Goal: Task Accomplishment & Management: Complete application form

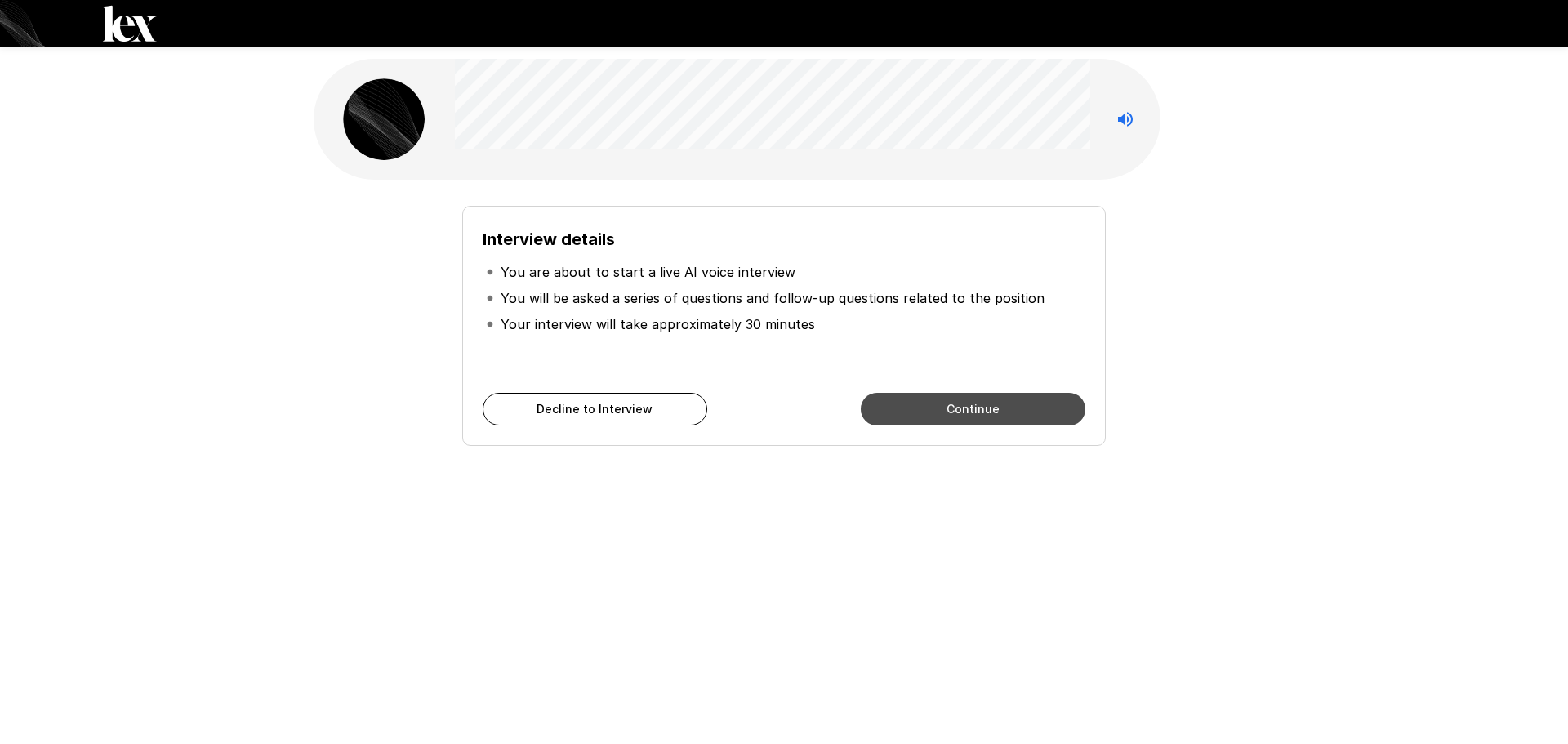
click at [992, 406] on button "Continue" at bounding box center [972, 408] width 224 height 32
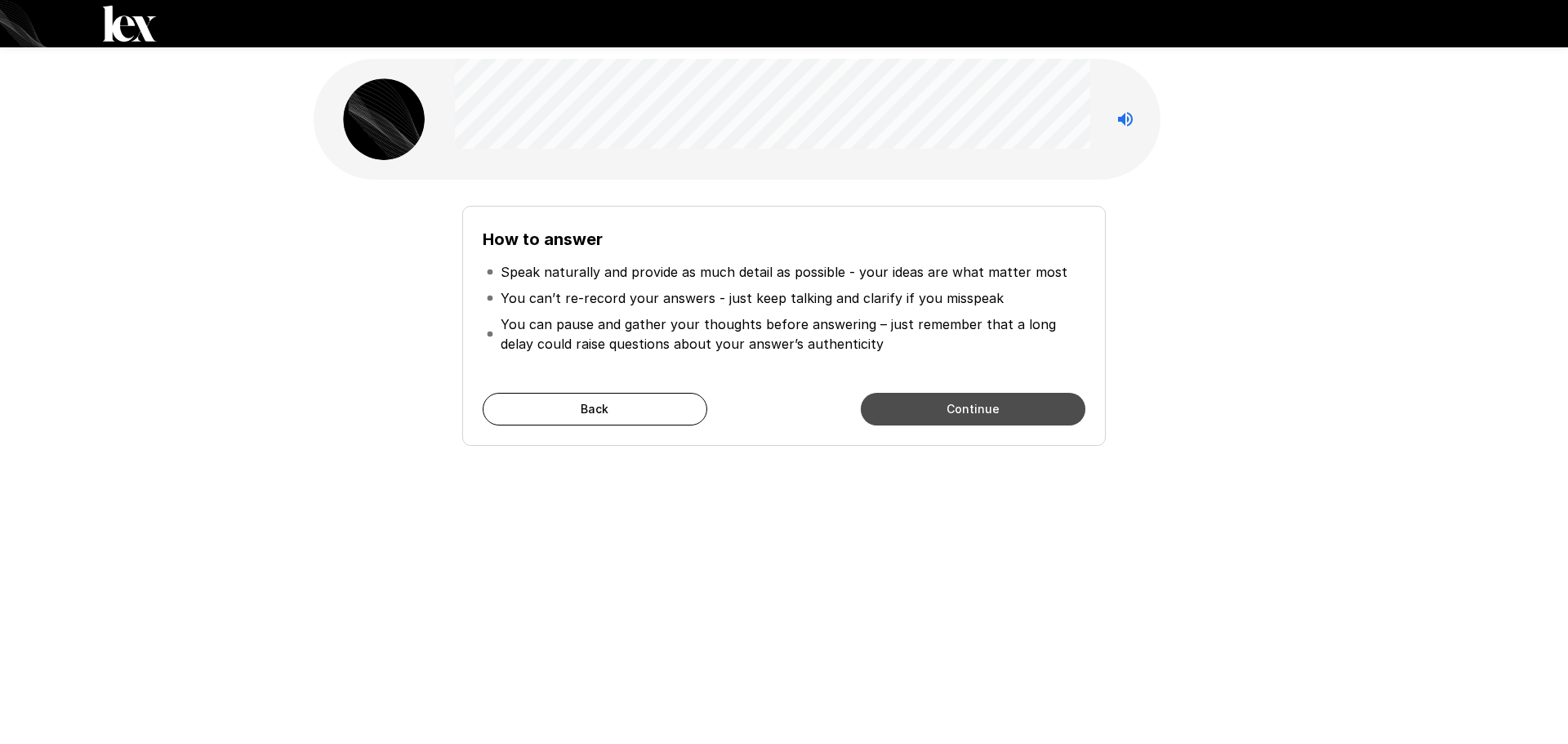
click at [1010, 407] on button "Continue" at bounding box center [972, 408] width 224 height 32
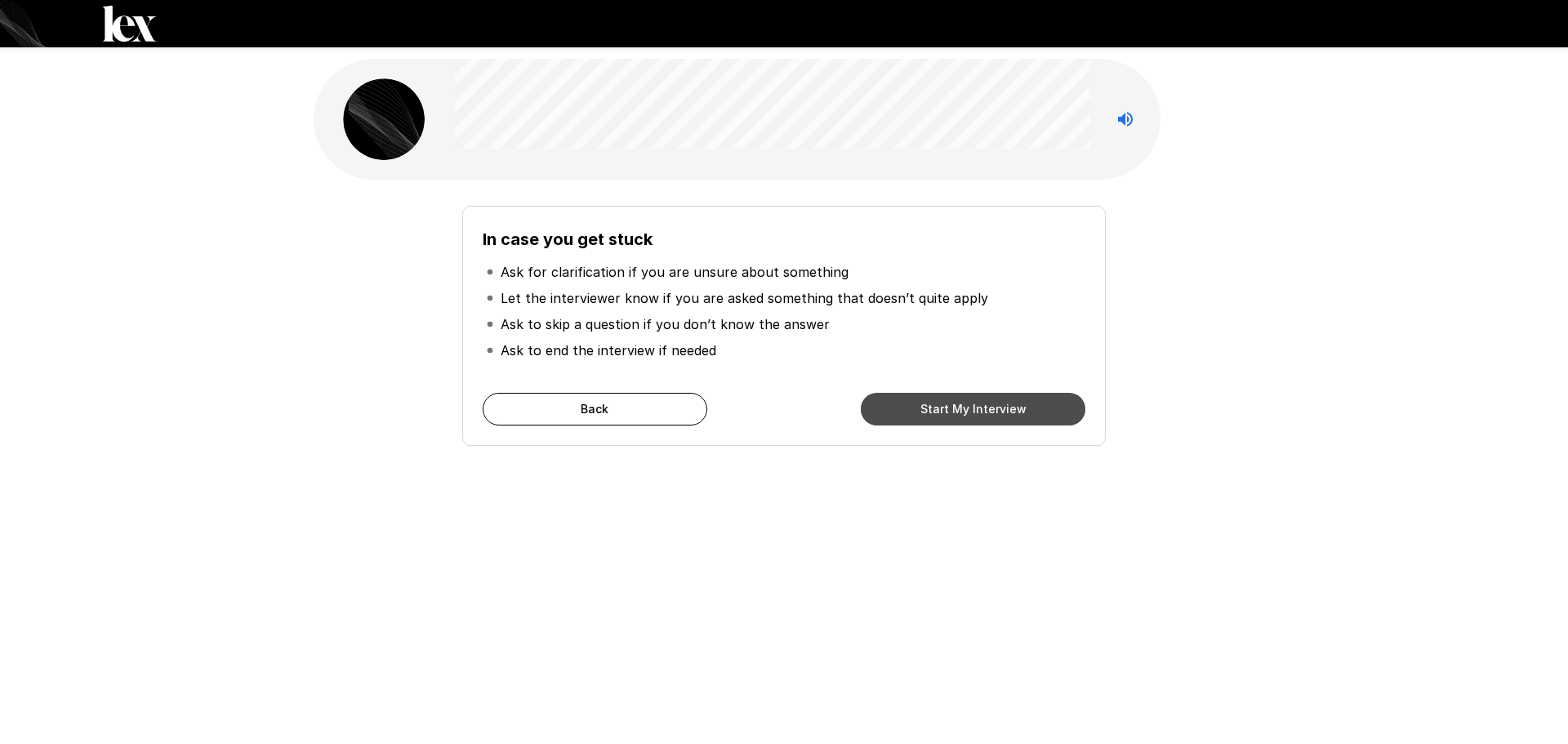
click at [951, 403] on button "Start My Interview" at bounding box center [972, 408] width 224 height 32
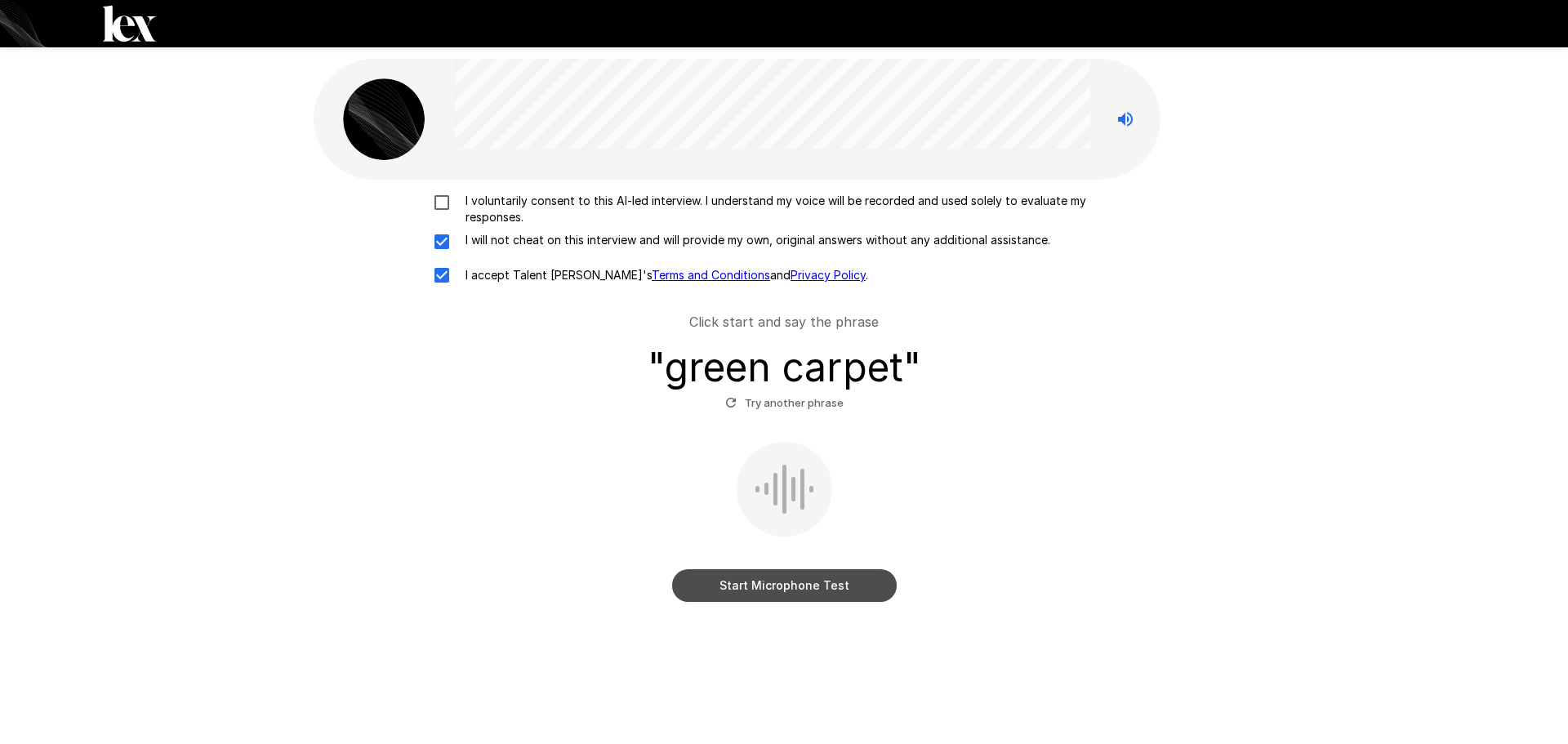
click at [806, 580] on button "Start Microphone Test" at bounding box center [784, 585] width 224 height 32
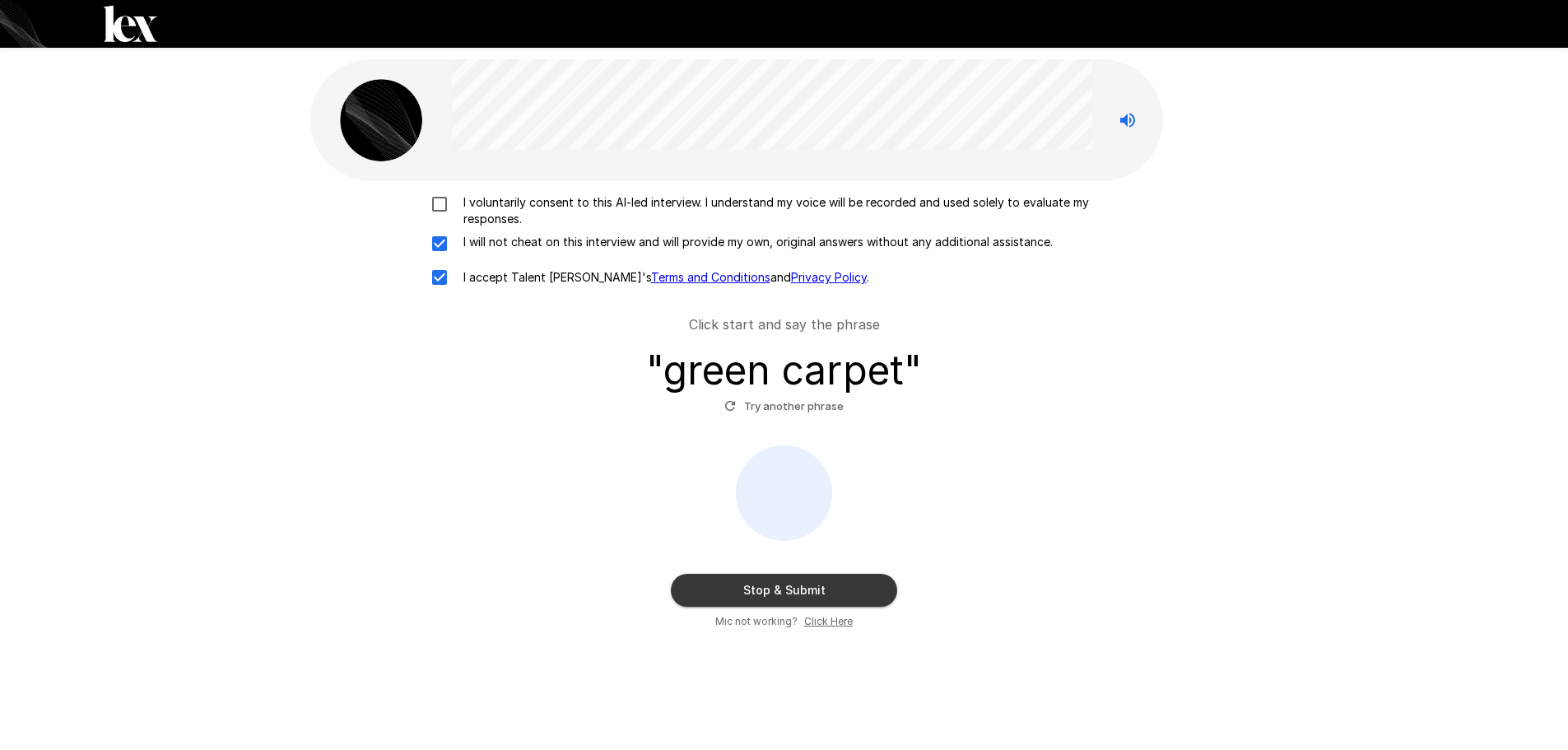
click at [771, 404] on button "Try another phrase" at bounding box center [784, 406] width 128 height 25
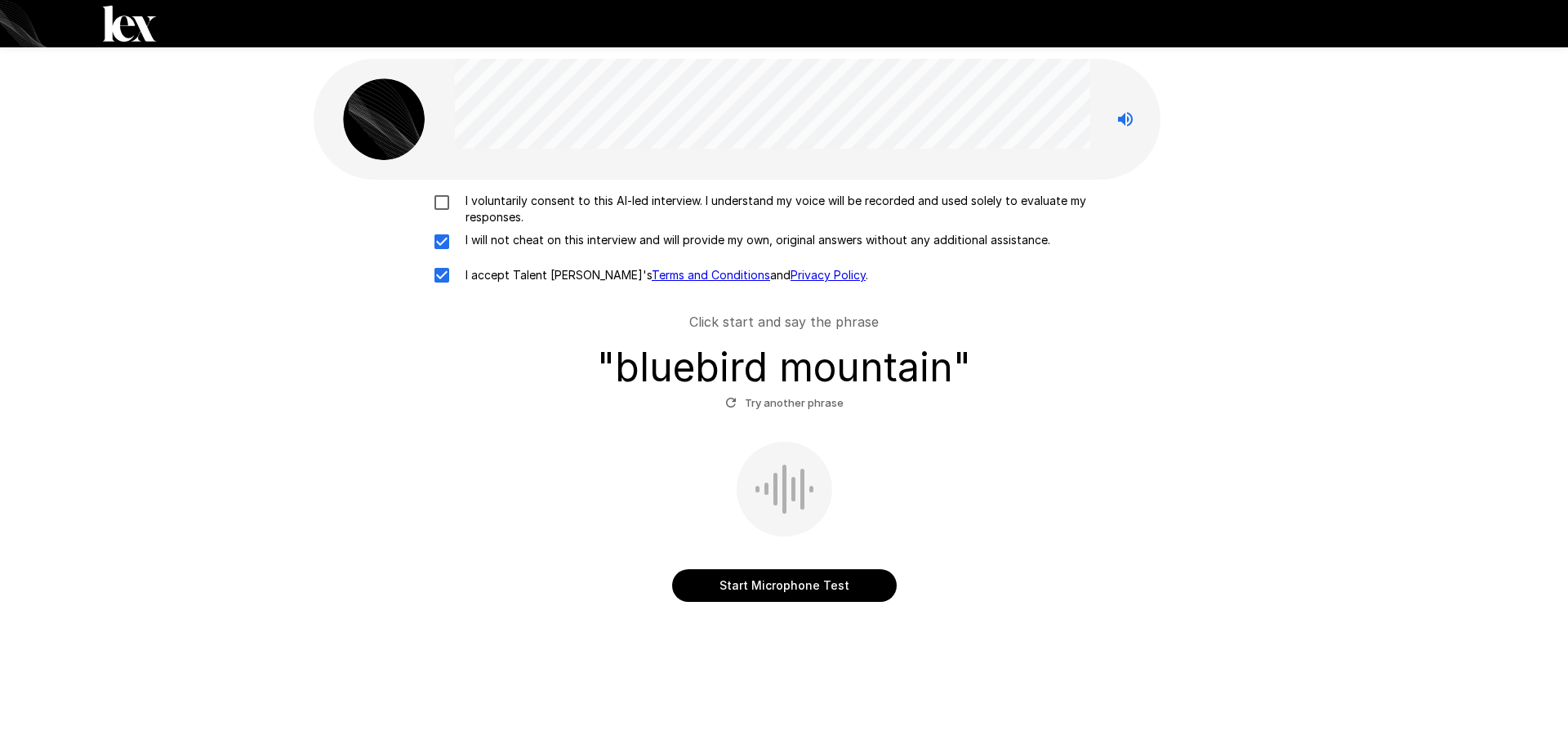
click at [804, 585] on button "Start Microphone Test" at bounding box center [784, 585] width 224 height 32
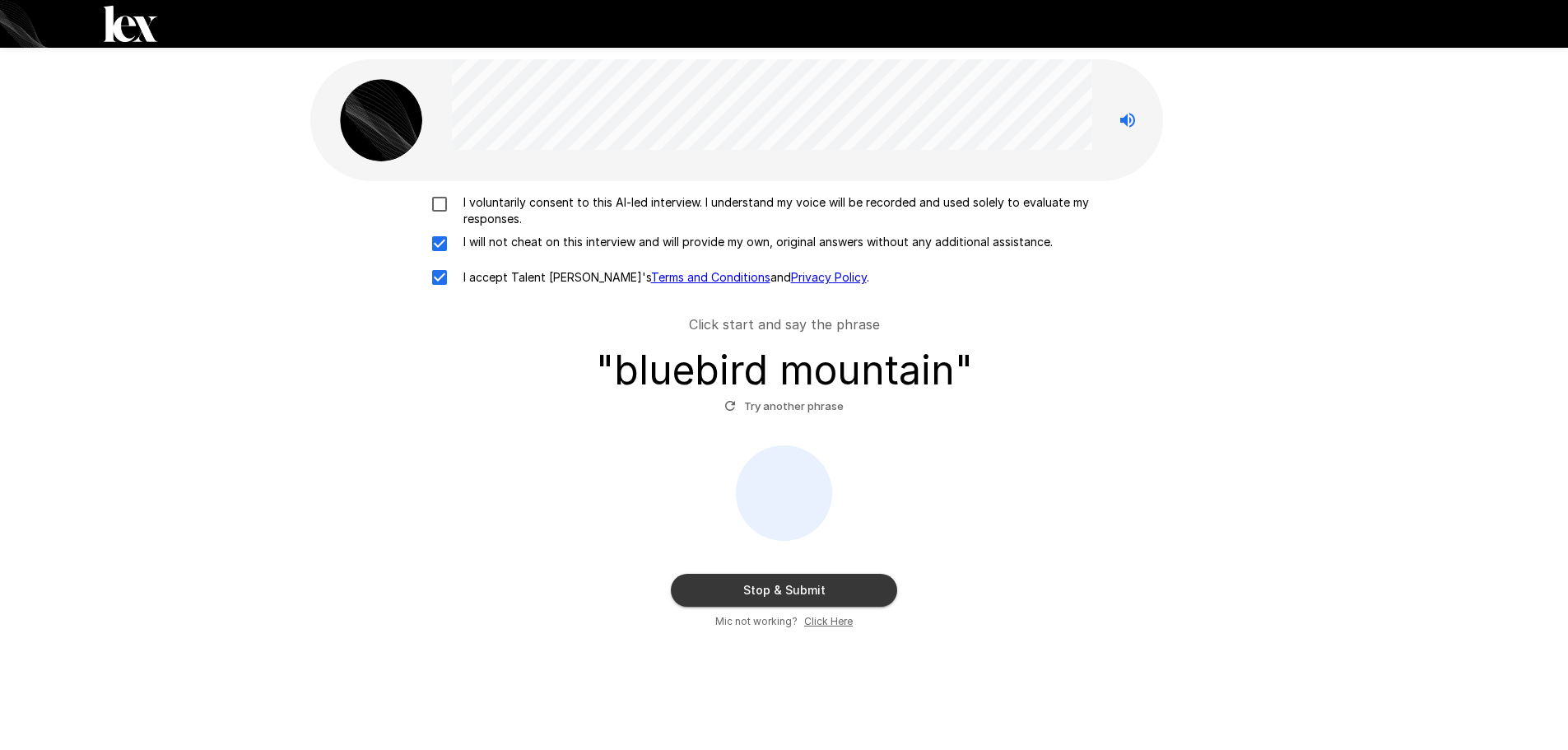
click at [810, 590] on button "Stop & Submit" at bounding box center [784, 590] width 226 height 33
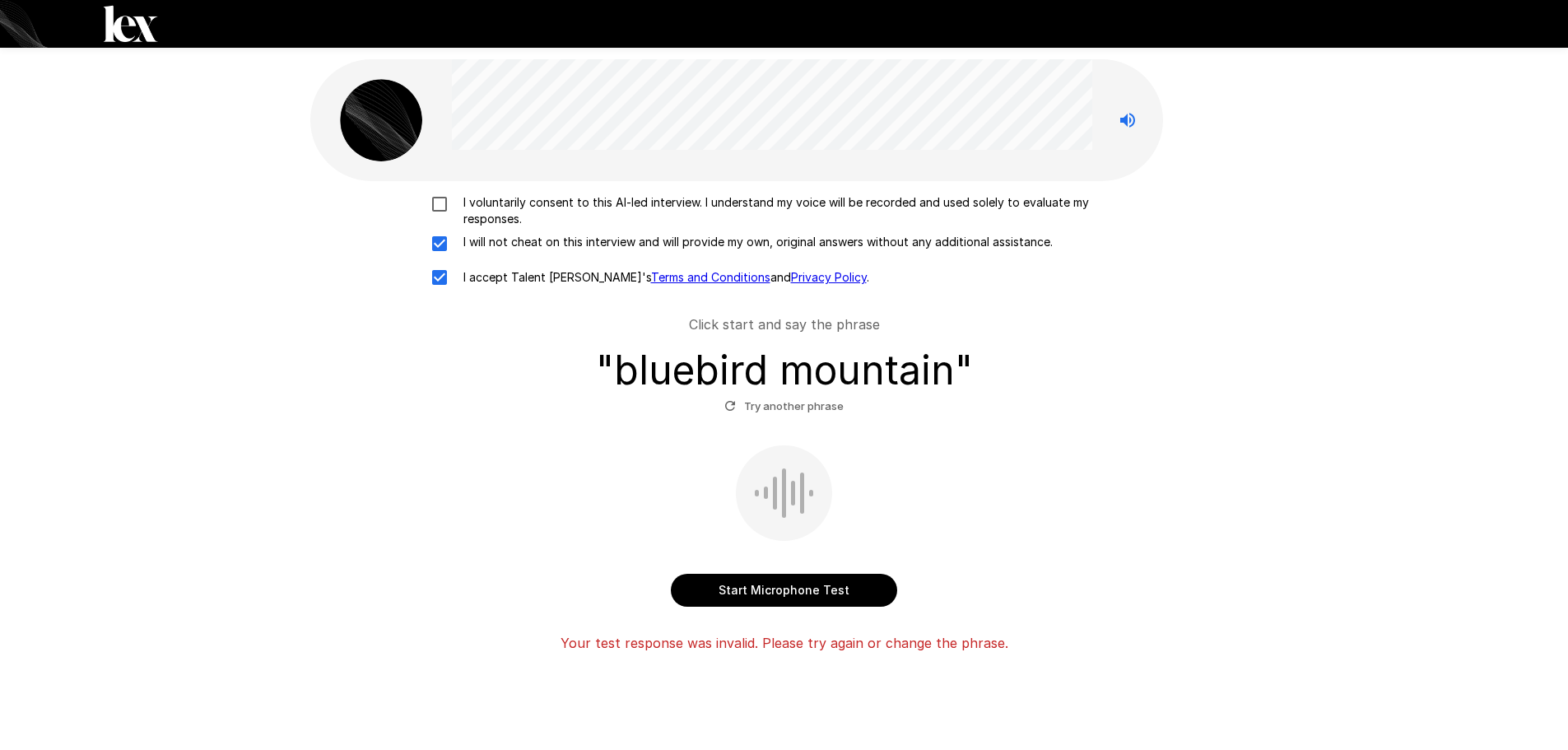
click at [815, 588] on button "Start Microphone Test" at bounding box center [784, 590] width 226 height 33
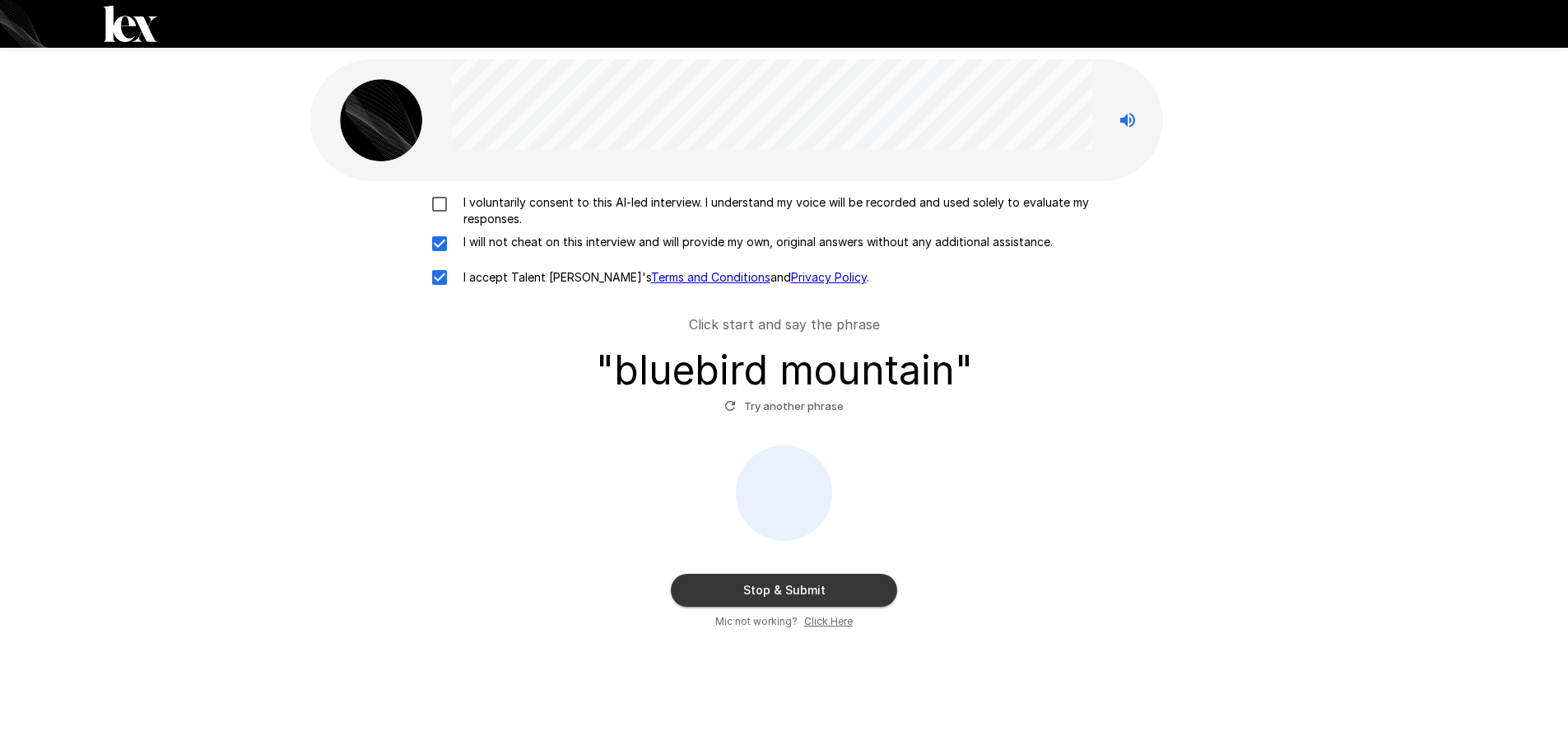
click at [815, 588] on button "Stop & Submit" at bounding box center [784, 590] width 226 height 33
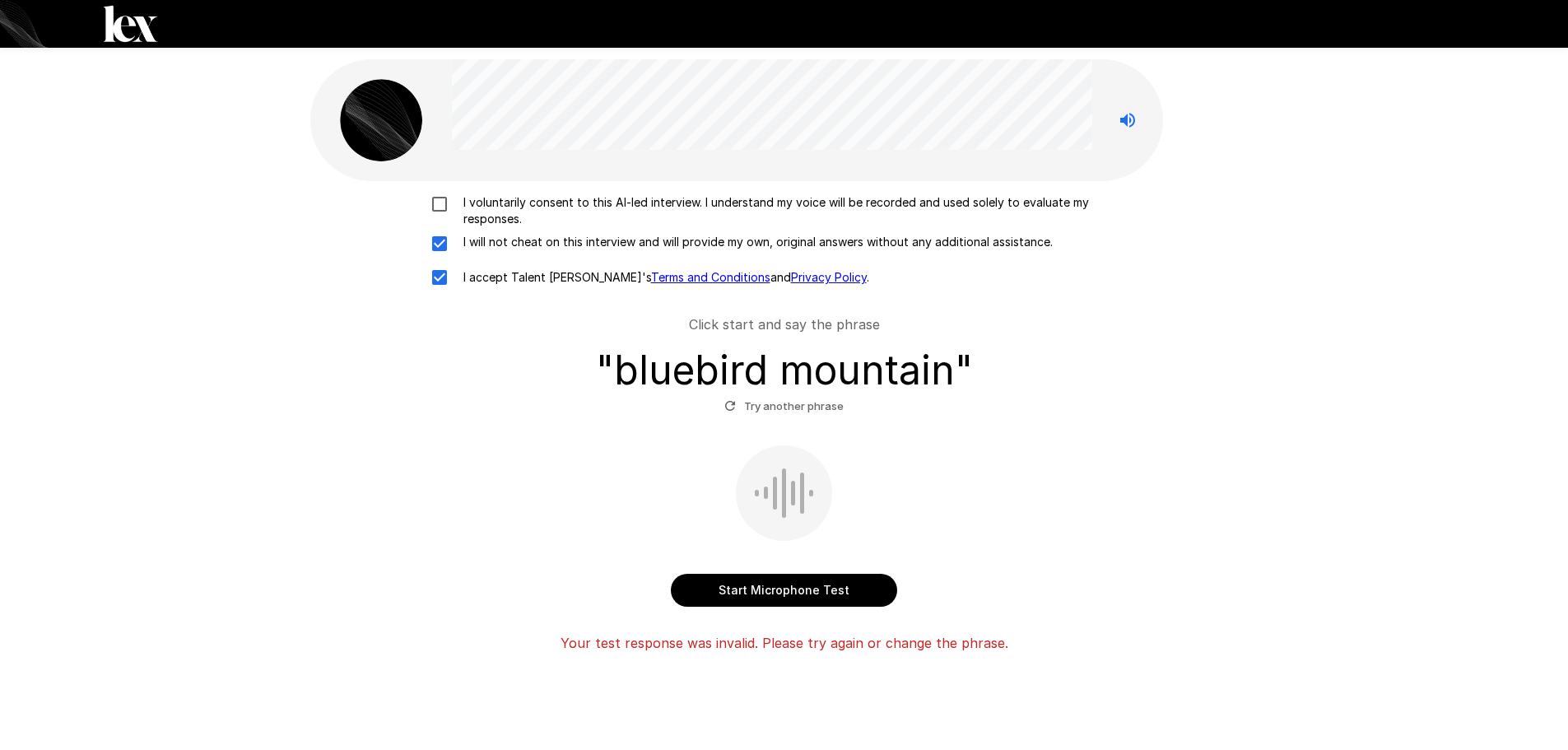
click at [763, 398] on button "Try another phrase" at bounding box center [784, 406] width 128 height 25
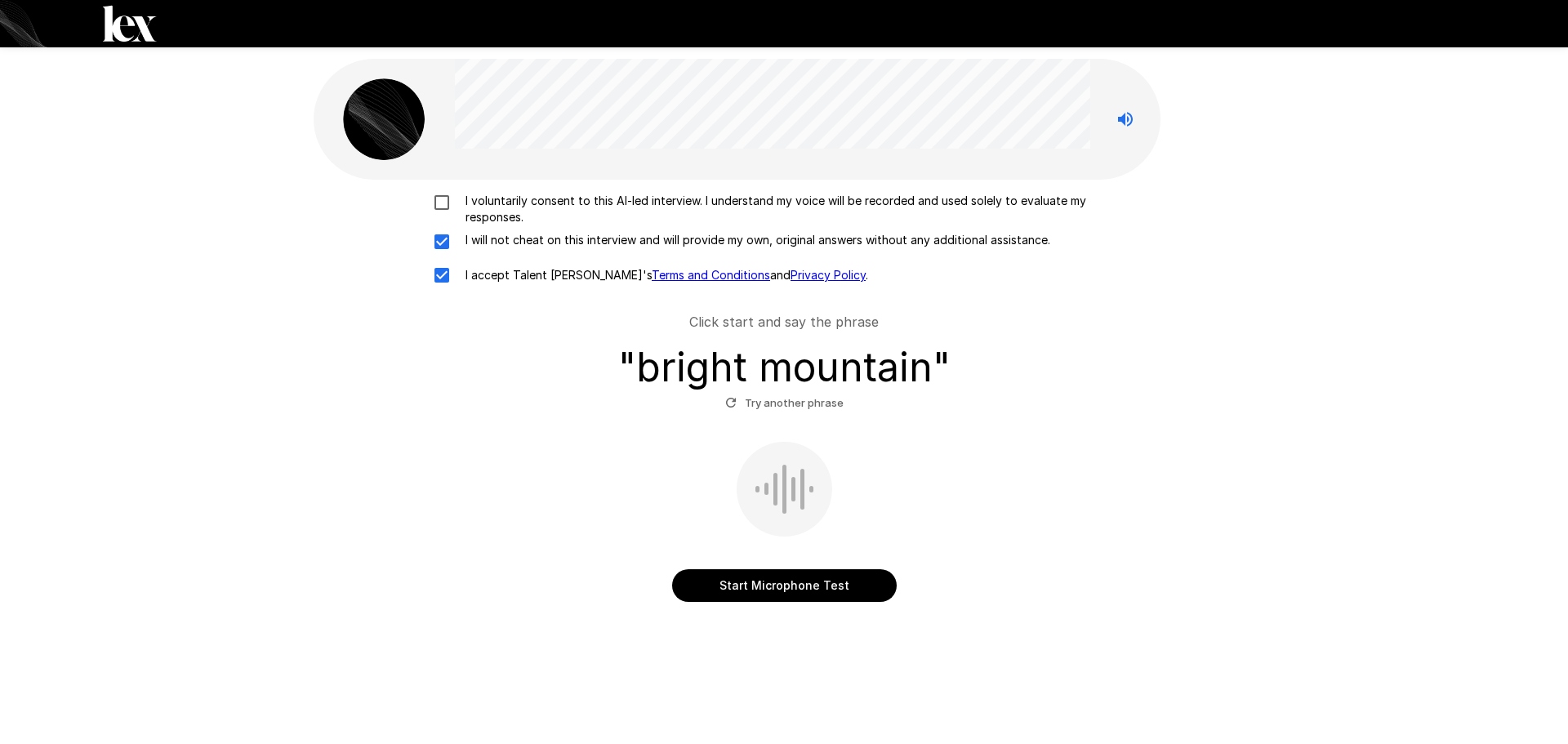
click at [794, 587] on button "Start Microphone Test" at bounding box center [784, 585] width 224 height 32
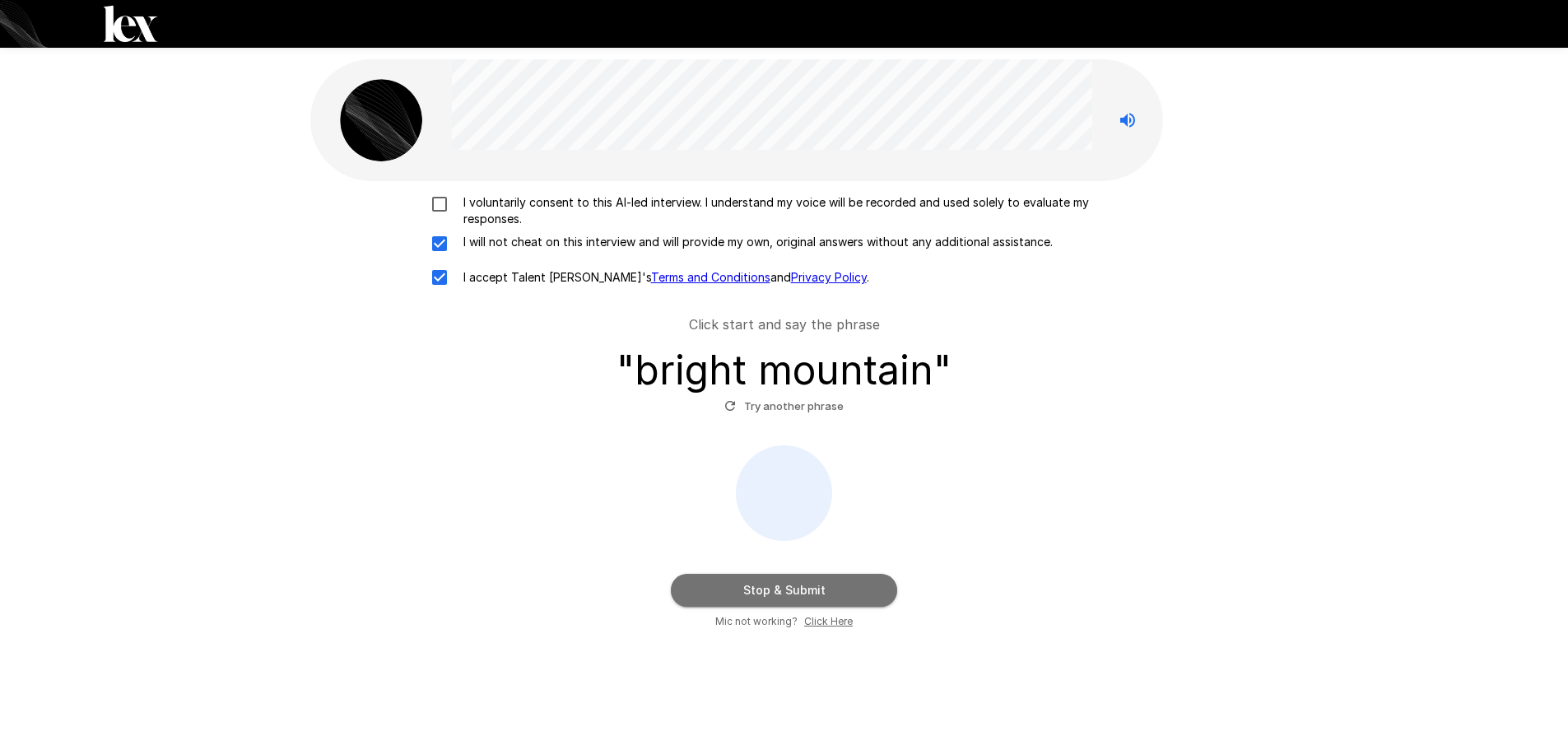
click at [814, 593] on button "Stop & Submit" at bounding box center [784, 590] width 226 height 33
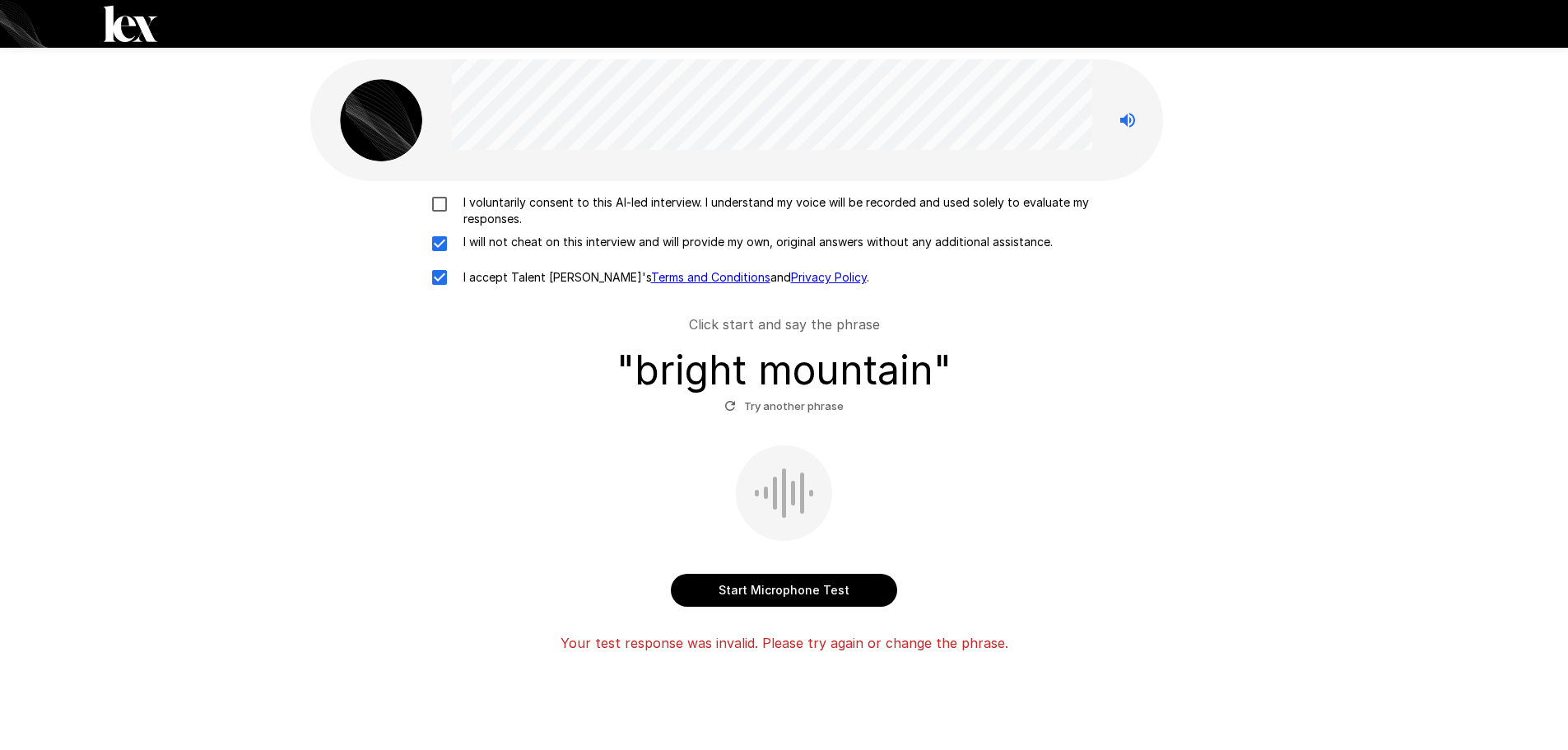
click at [814, 591] on button "Start Microphone Test" at bounding box center [784, 590] width 226 height 33
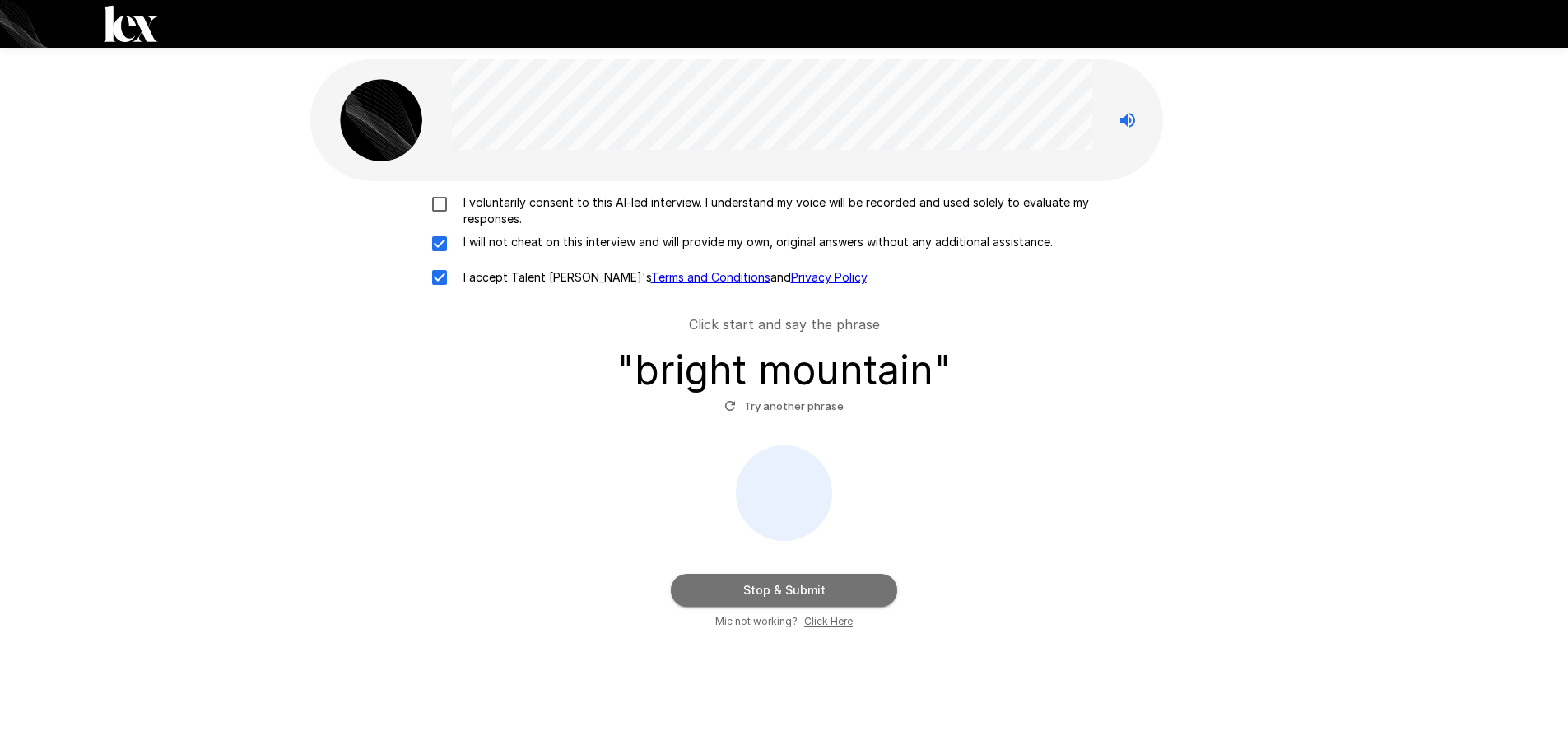
click at [814, 589] on button "Stop & Submit" at bounding box center [784, 590] width 226 height 33
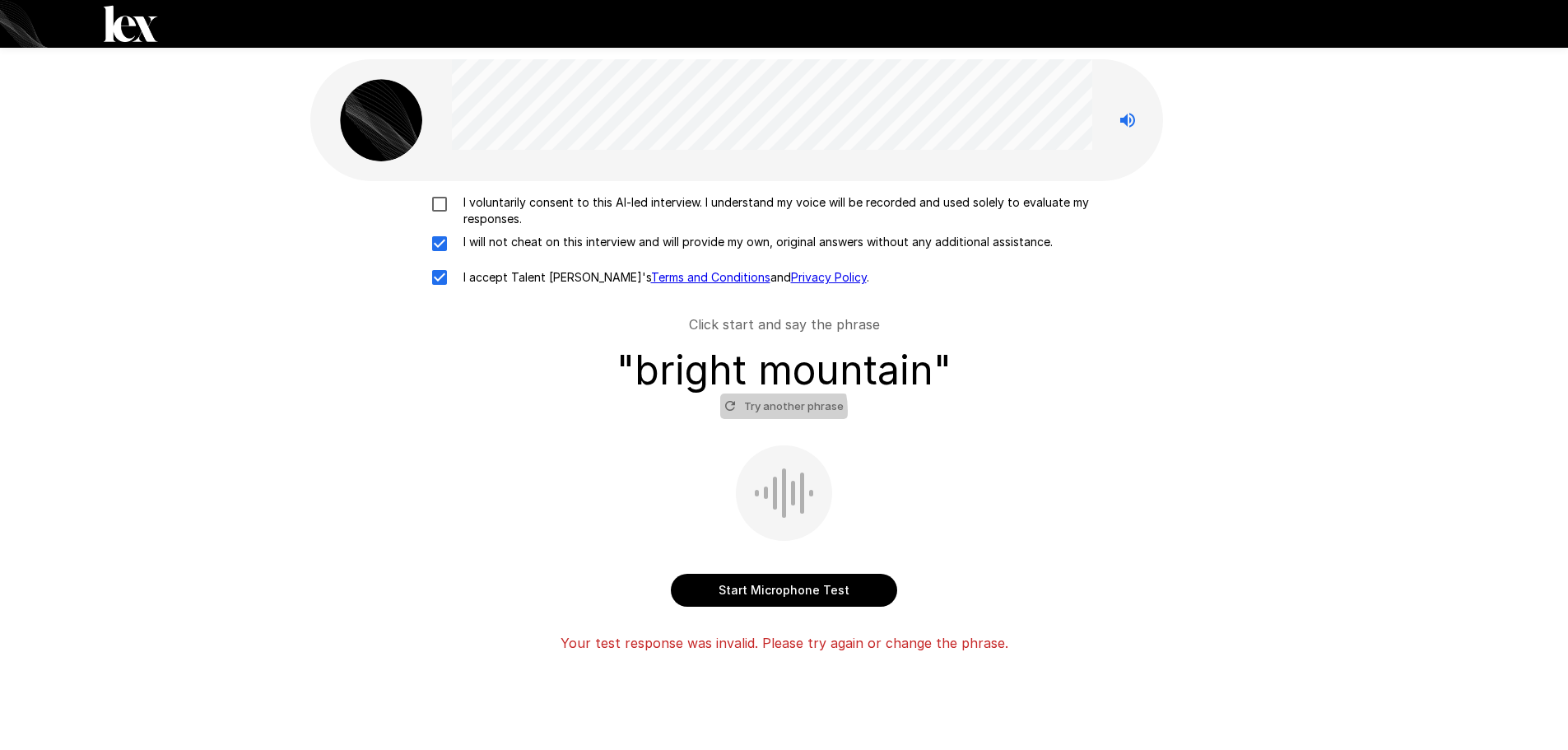
click at [758, 411] on button "Try another phrase" at bounding box center [784, 406] width 128 height 25
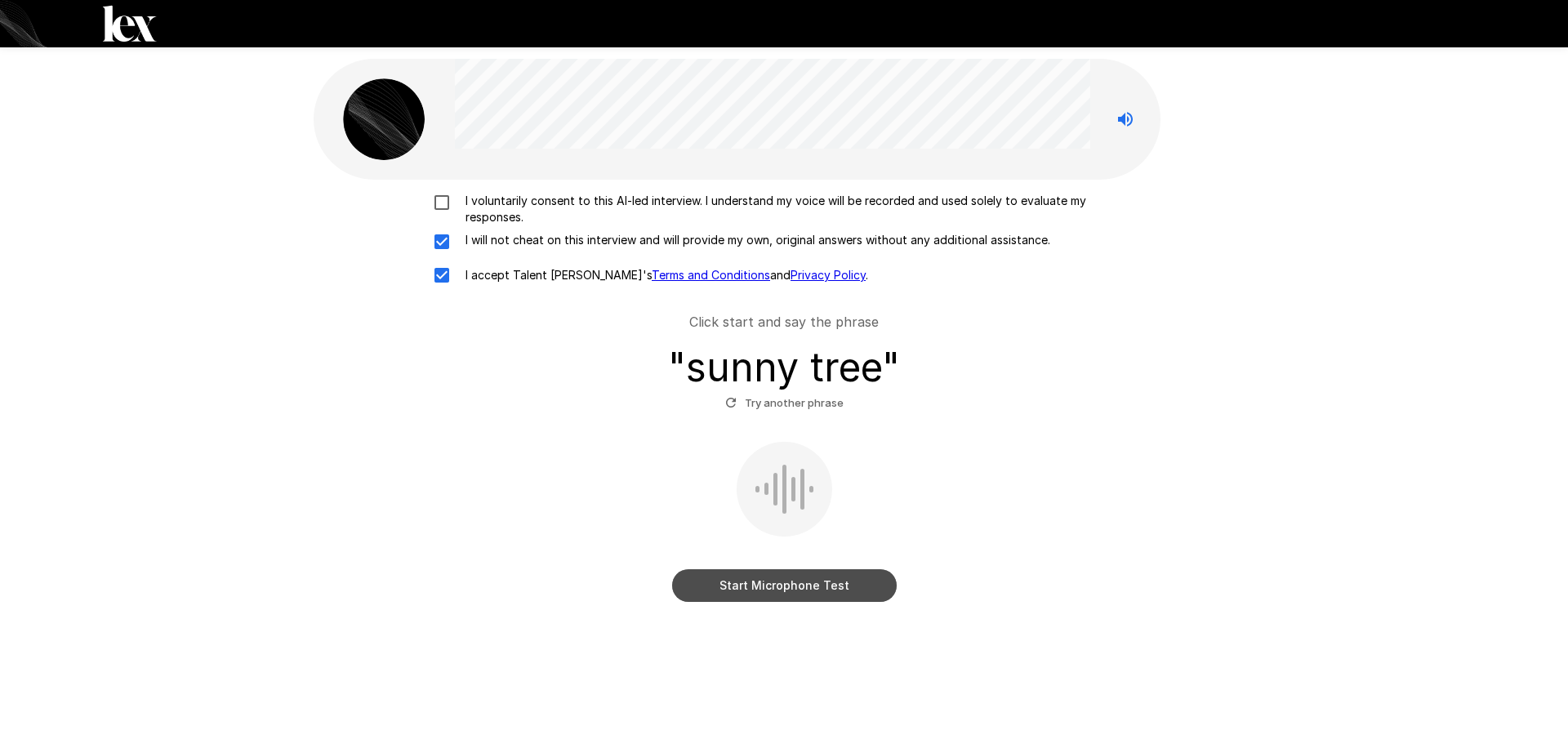
click at [791, 584] on button "Start Microphone Test" at bounding box center [784, 585] width 224 height 32
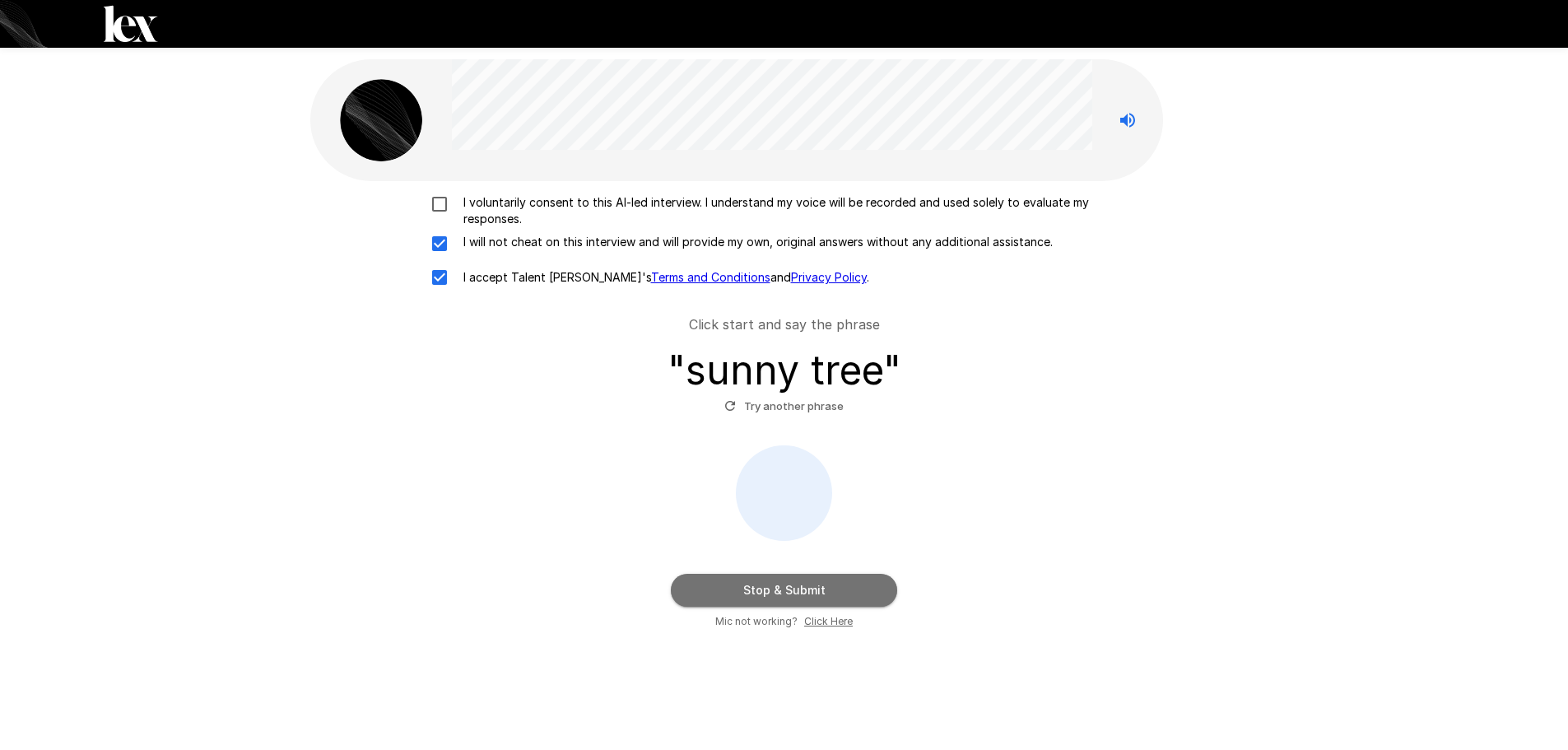
click at [789, 583] on button "Stop & Submit" at bounding box center [784, 590] width 226 height 33
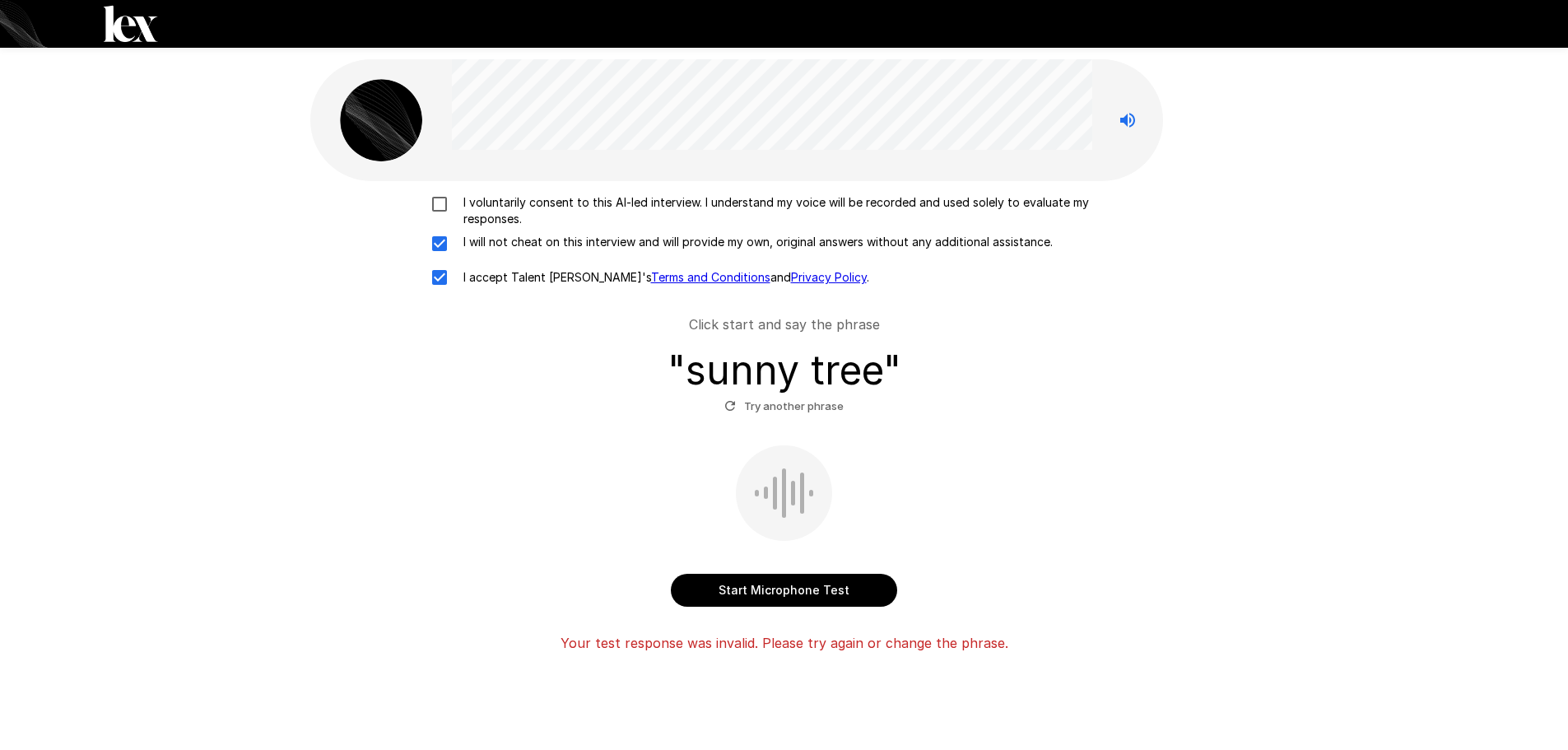
click at [789, 583] on button "Start Microphone Test" at bounding box center [784, 590] width 226 height 33
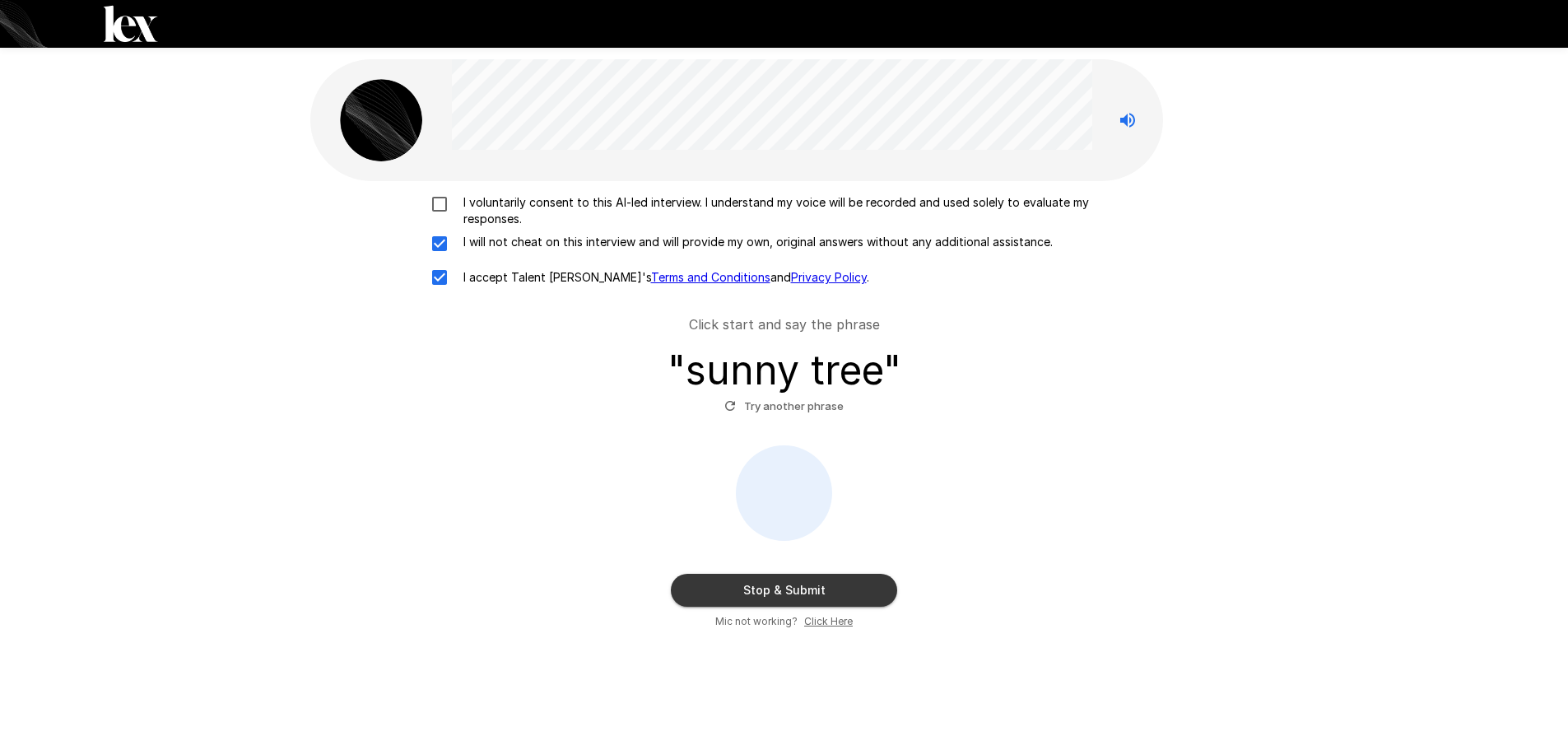
click at [789, 582] on button "Stop & Submit" at bounding box center [784, 590] width 226 height 33
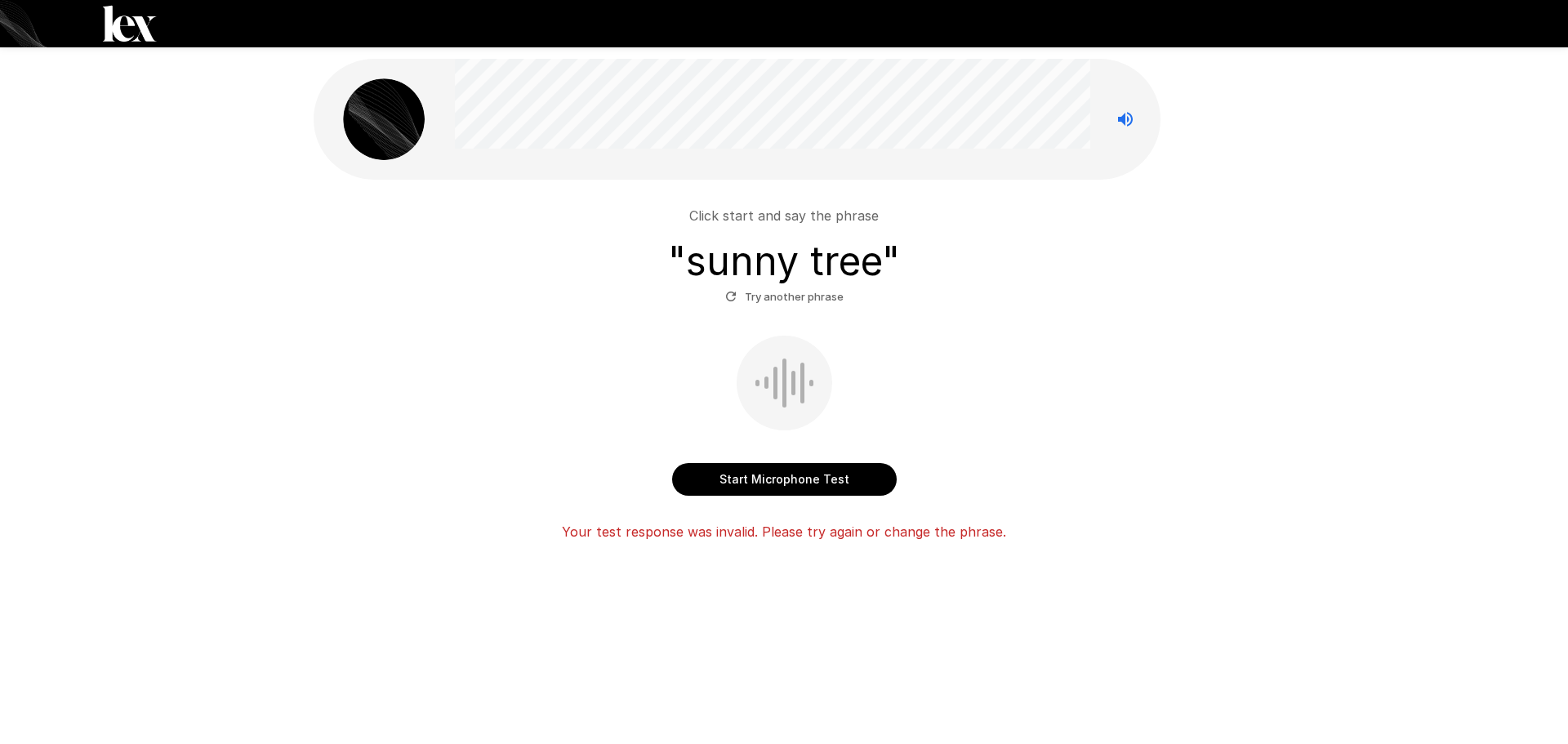
click at [791, 470] on button "Start Microphone Test" at bounding box center [784, 479] width 224 height 32
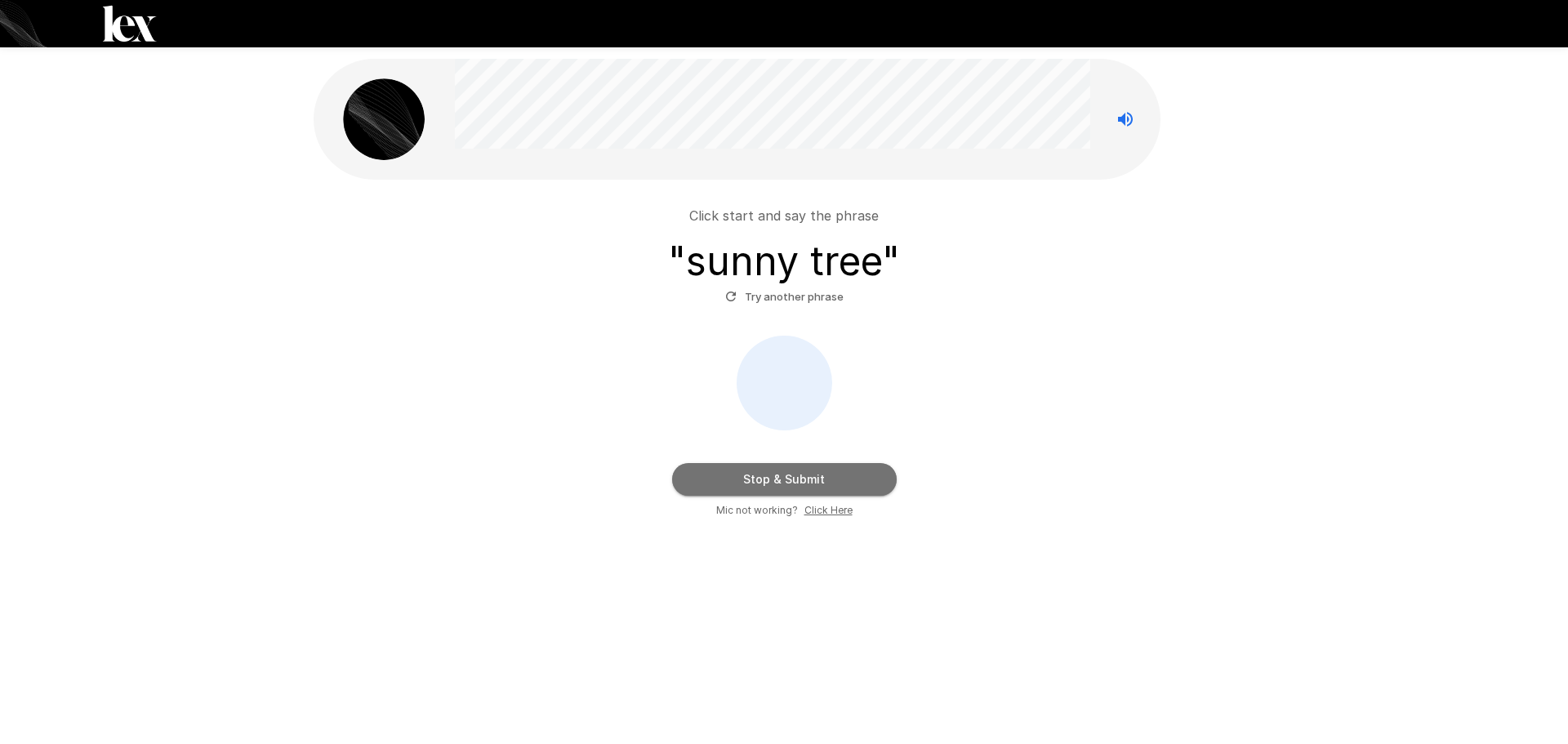
click at [785, 476] on button "Stop & Submit" at bounding box center [784, 479] width 224 height 32
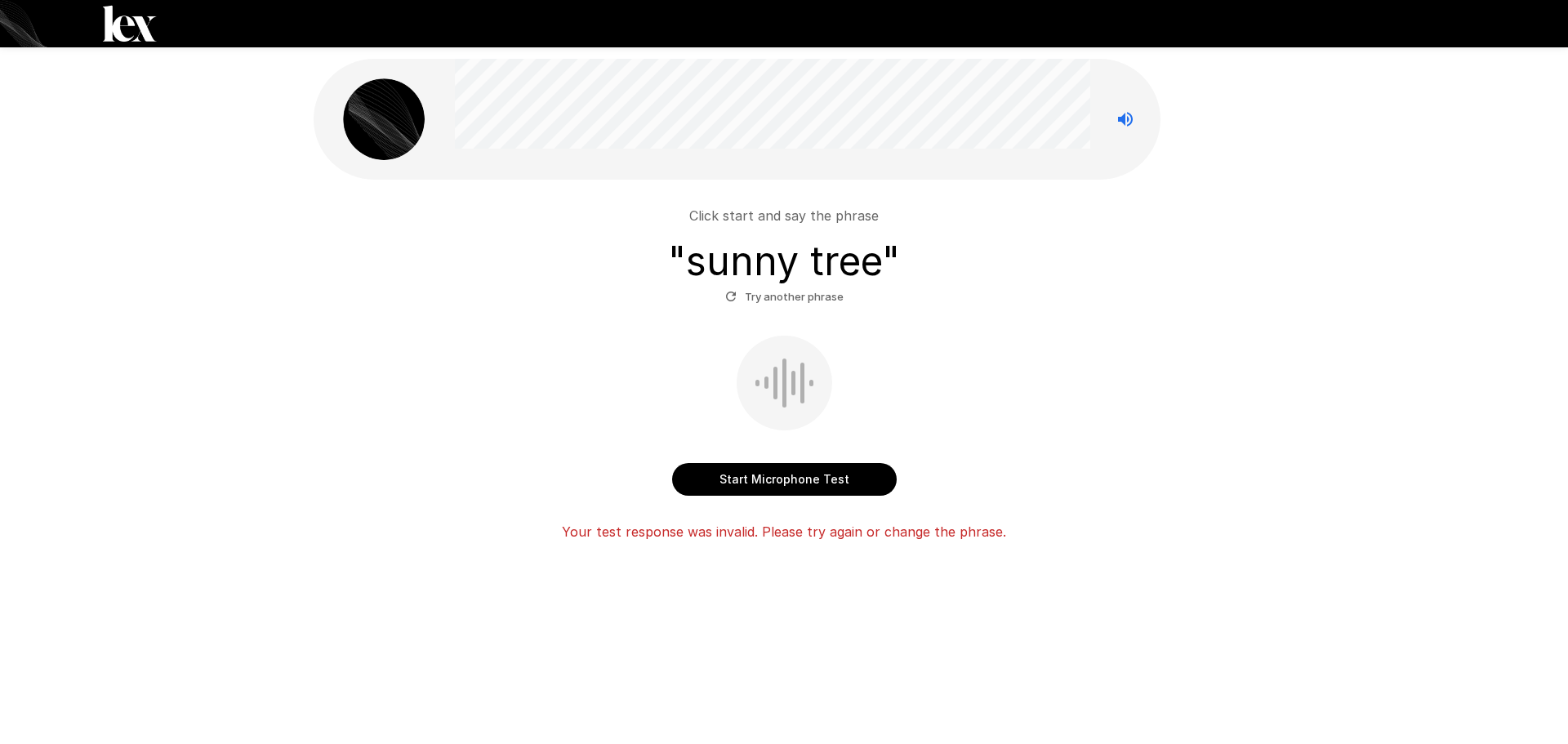
click at [818, 471] on button "Start Microphone Test" at bounding box center [784, 479] width 224 height 32
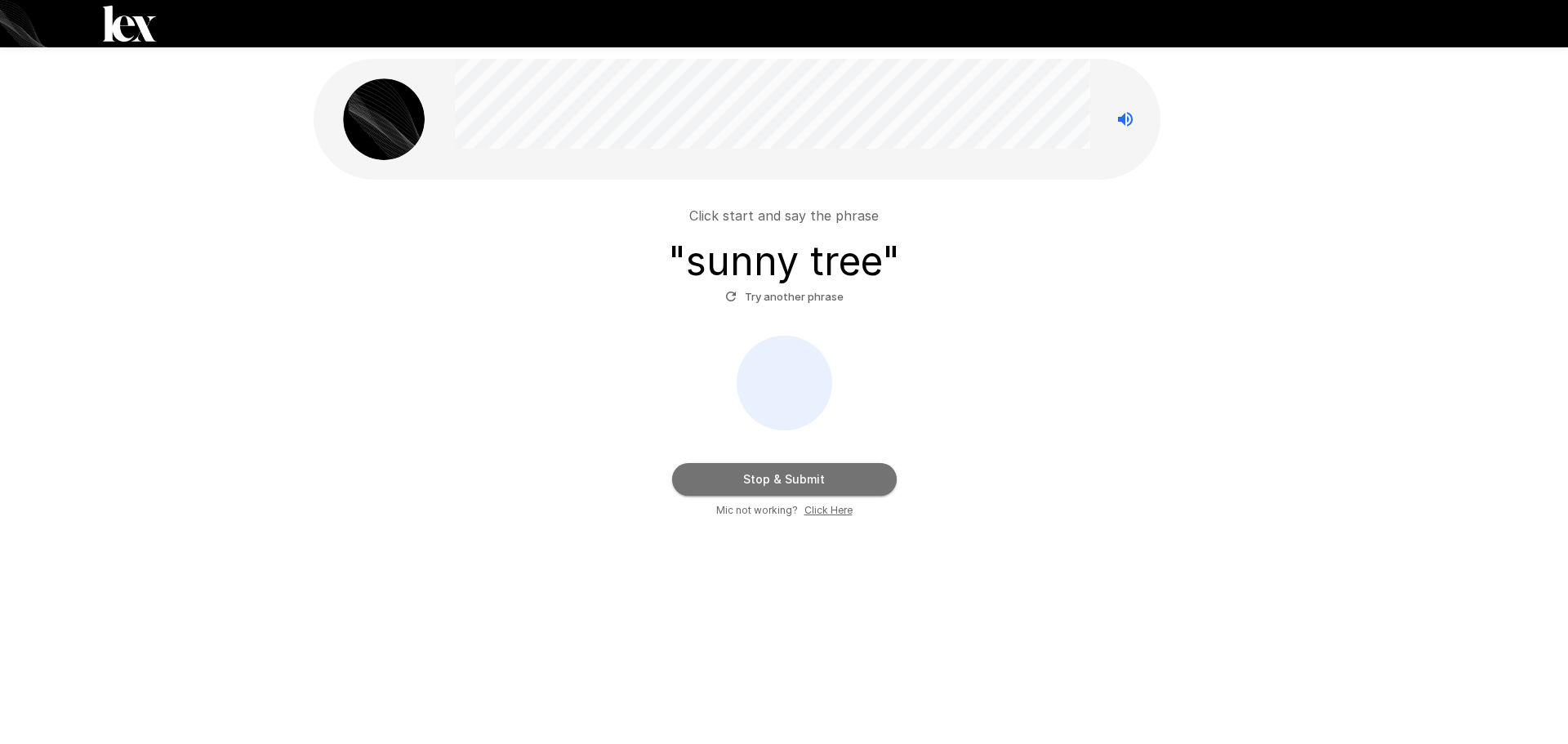
click at [816, 477] on button "Stop & Submit" at bounding box center [784, 479] width 224 height 32
